Goal: Task Accomplishment & Management: Manage account settings

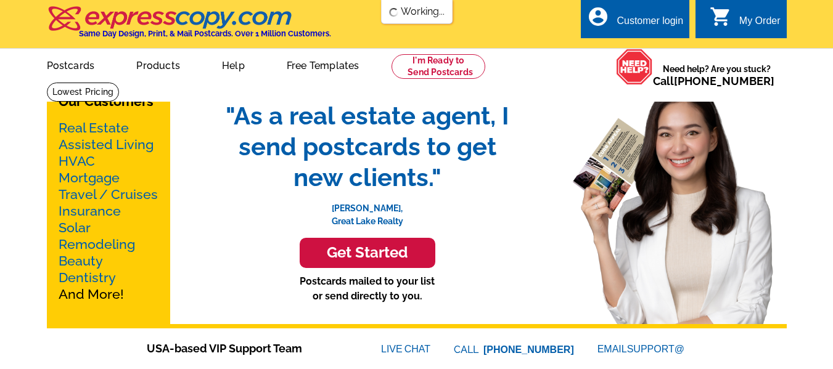
click at [636, 18] on div "Customer login" at bounding box center [650, 23] width 67 height 17
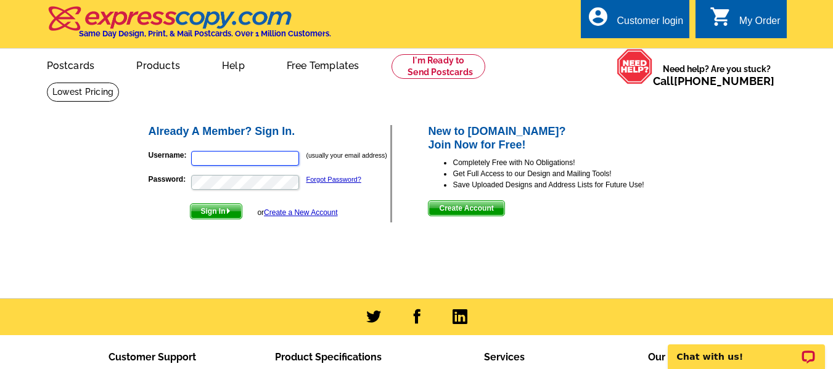
type input "[PERSON_NAME][EMAIL_ADDRESS][DOMAIN_NAME]"
click at [233, 212] on span "Sign In" at bounding box center [216, 211] width 51 height 15
